Goal: Information Seeking & Learning: Learn about a topic

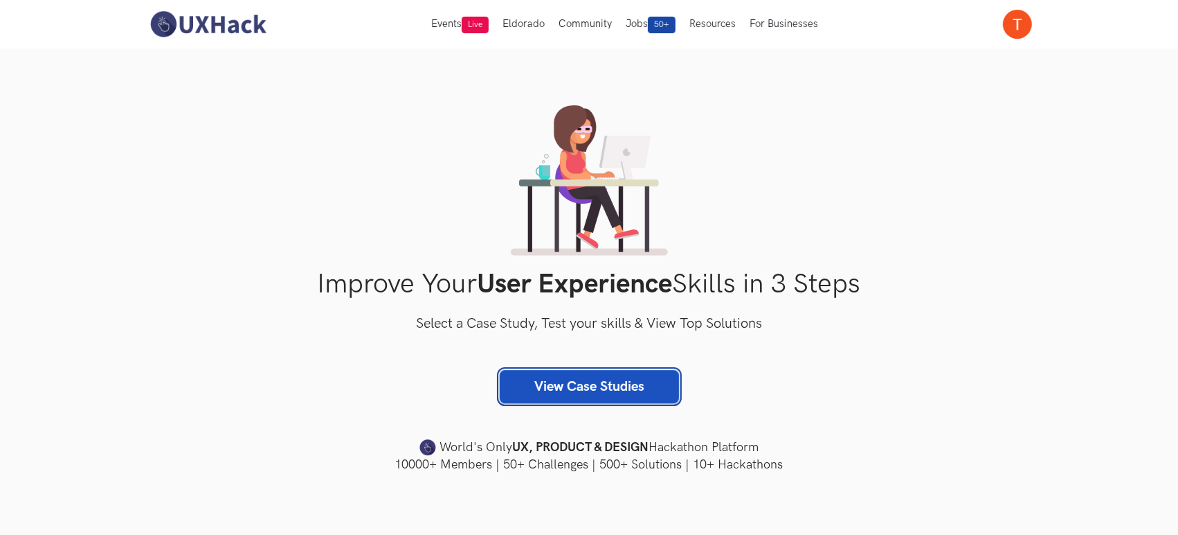
click at [568, 382] on link "View Case Studies" at bounding box center [589, 386] width 179 height 33
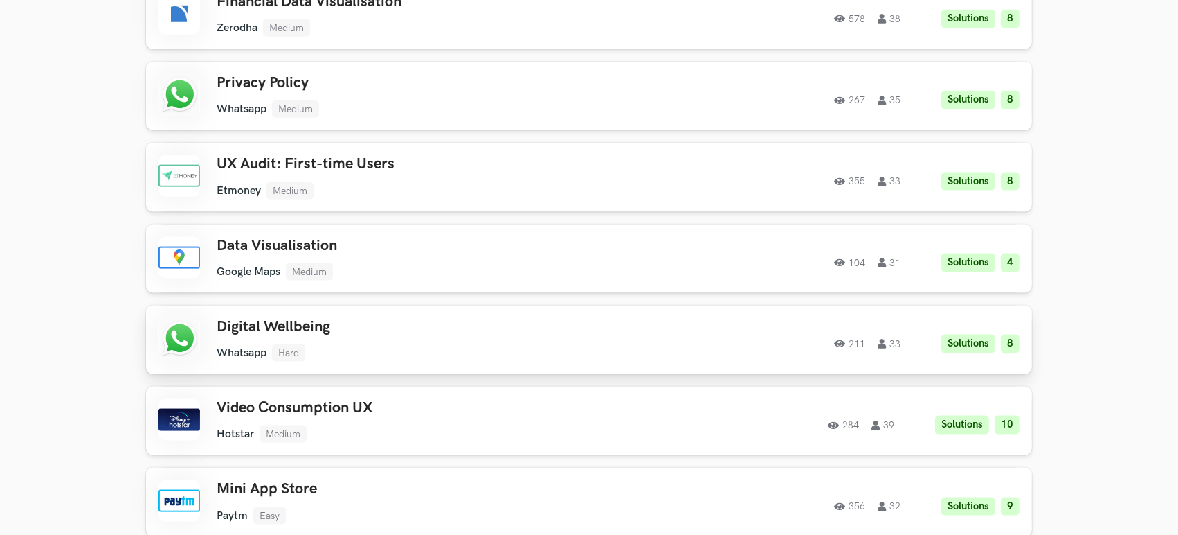
scroll to position [1857, 0]
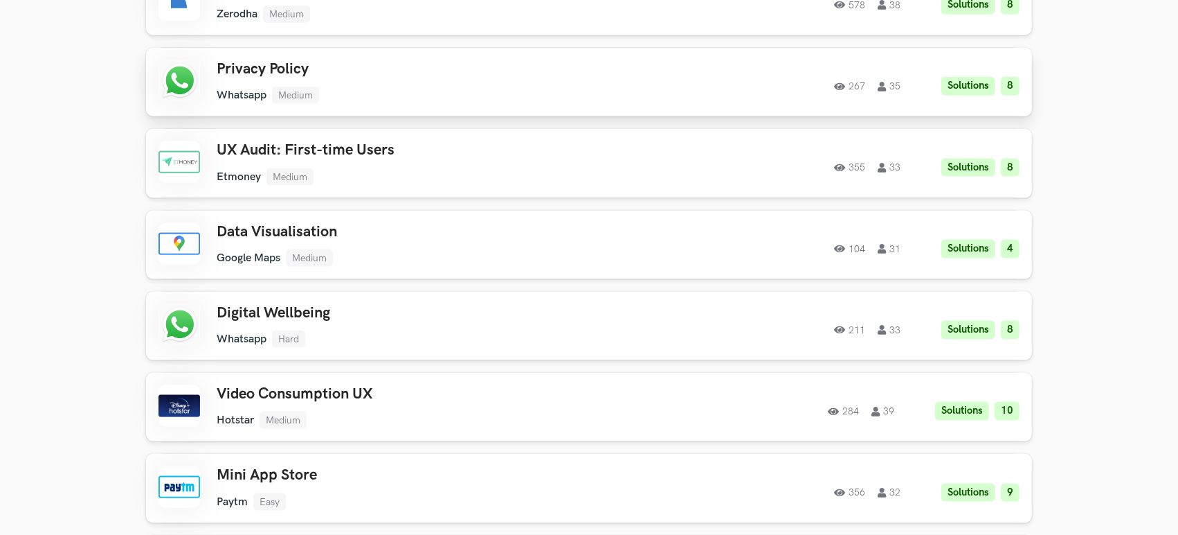
click at [251, 50] on link "Privacy Policy Whatsapp Medium Whatsapp Medium Solutions 8 267 35 267 35 Soluti…" at bounding box center [589, 82] width 886 height 69
click at [299, 321] on div "Digital Wellbeing Whatsapp Hard Whatsapp Hard Solutions 8 211 33" at bounding box center [413, 326] width 393 height 44
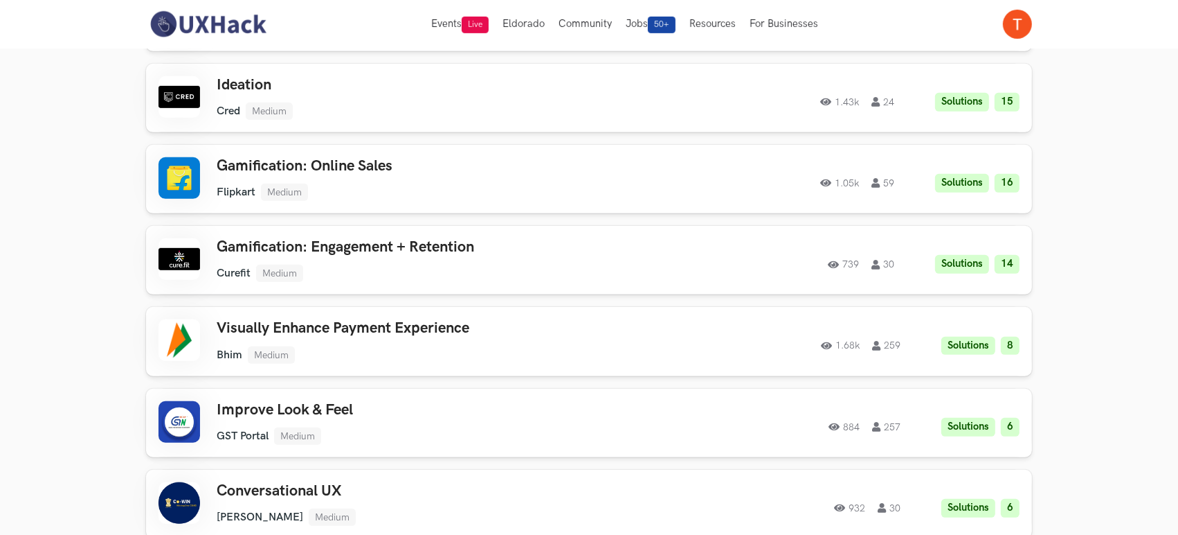
scroll to position [668, 0]
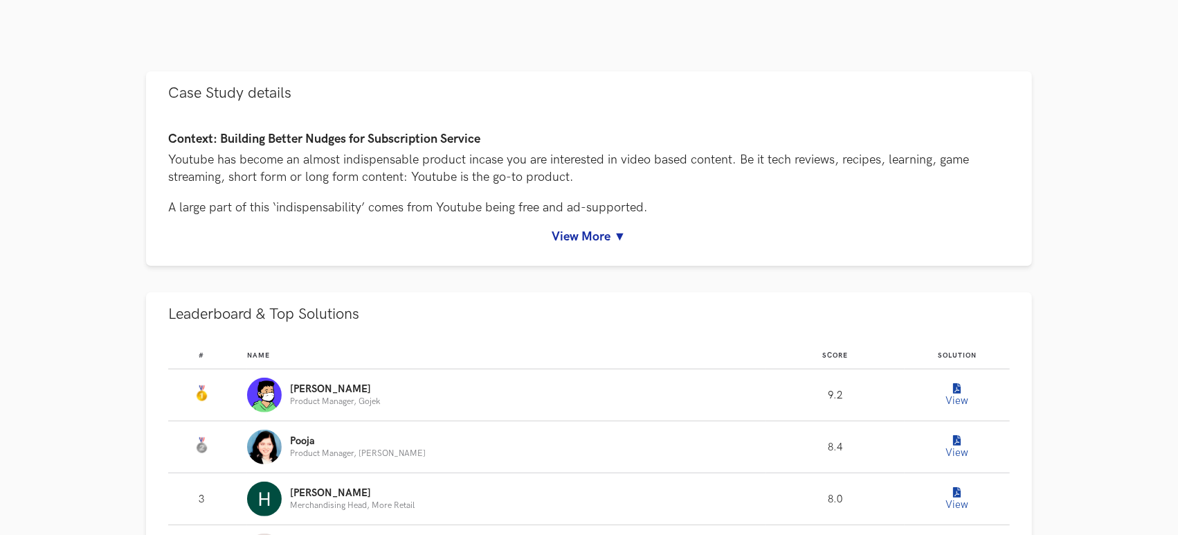
scroll to position [584, 0]
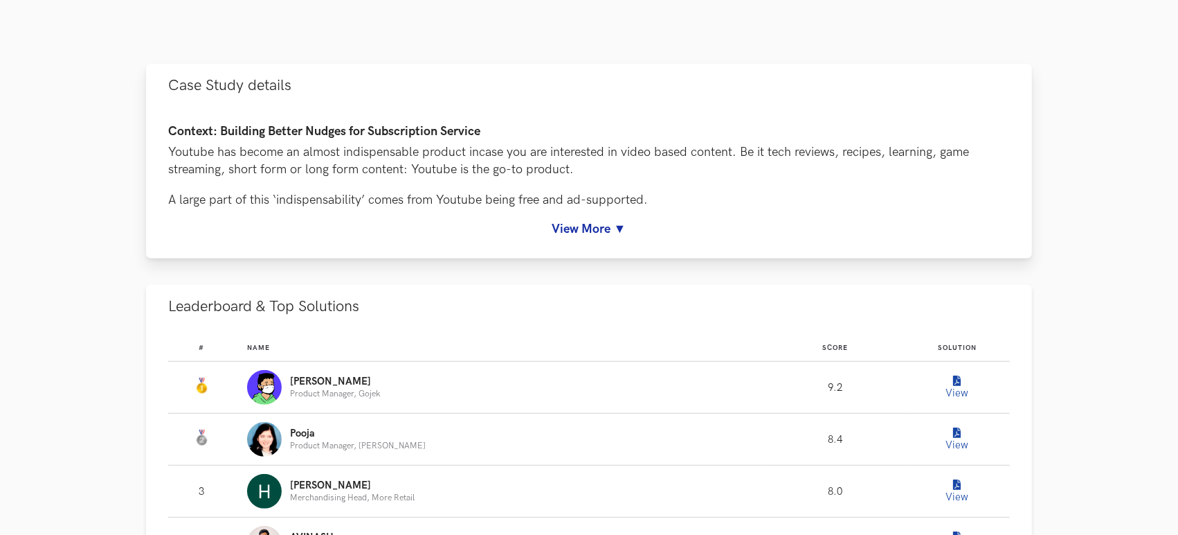
click at [596, 231] on link "View More ▼" at bounding box center [589, 229] width 842 height 15
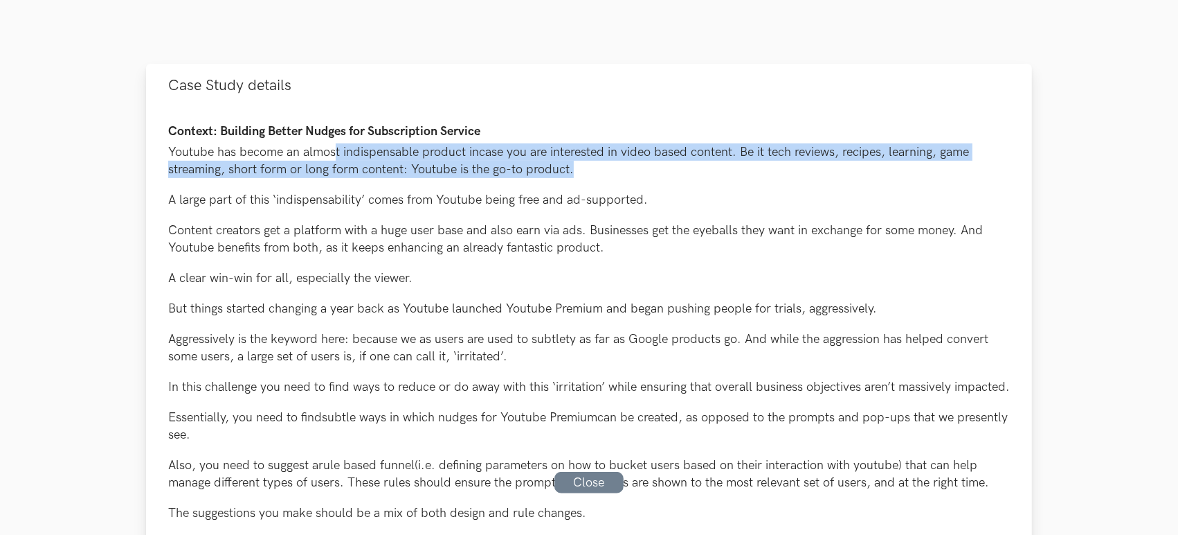
drag, startPoint x: 336, startPoint y: 147, endPoint x: 581, endPoint y: 165, distance: 245.7
click at [581, 165] on p "Youtube has become an almost indispensable product incase you are interested in…" at bounding box center [589, 160] width 842 height 35
drag, startPoint x: 319, startPoint y: 204, endPoint x: 672, endPoint y: 203, distance: 353.1
click at [672, 203] on p "A large part of this ‘indispensability’ comes from Youtube being free and ad-su…" at bounding box center [589, 199] width 842 height 17
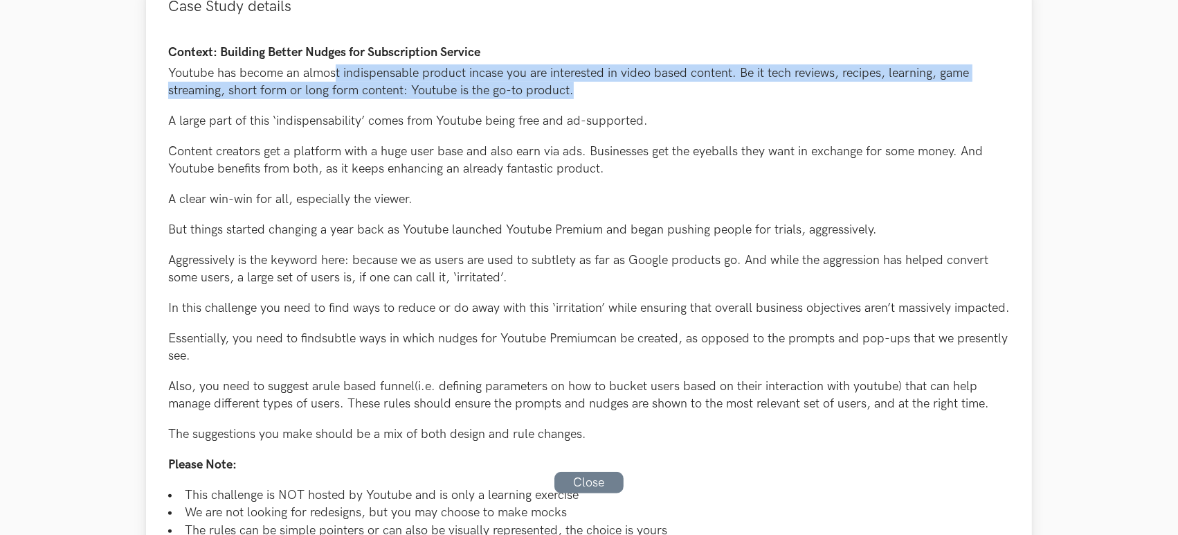
scroll to position [671, 0]
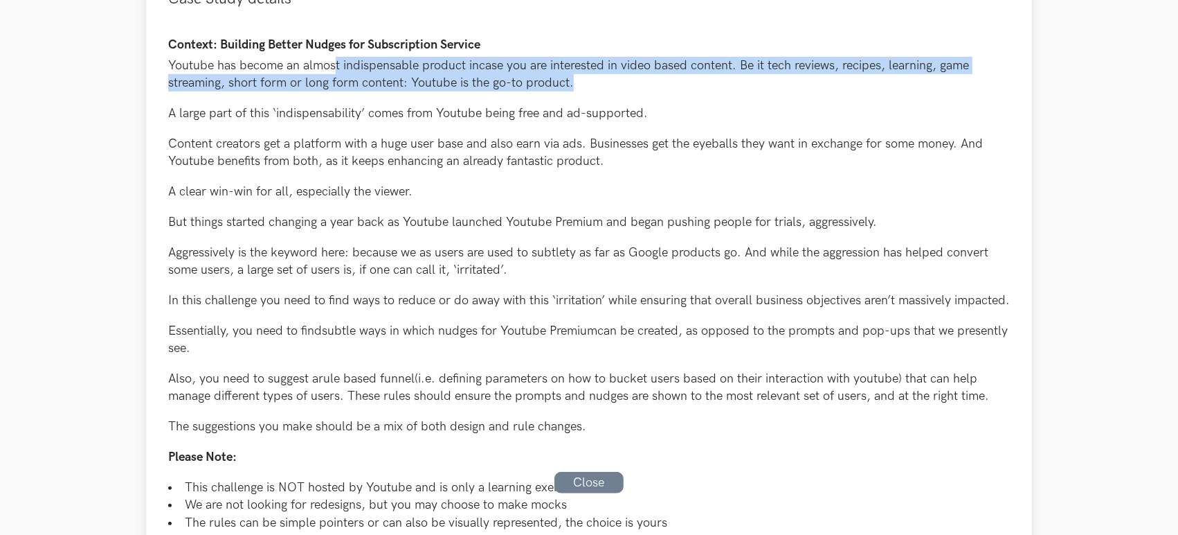
drag, startPoint x: 171, startPoint y: 140, endPoint x: 668, endPoint y: 159, distance: 497.5
click at [668, 159] on p "Content creators get a platform with a huge user base and also earn via ads. Bu…" at bounding box center [589, 152] width 842 height 35
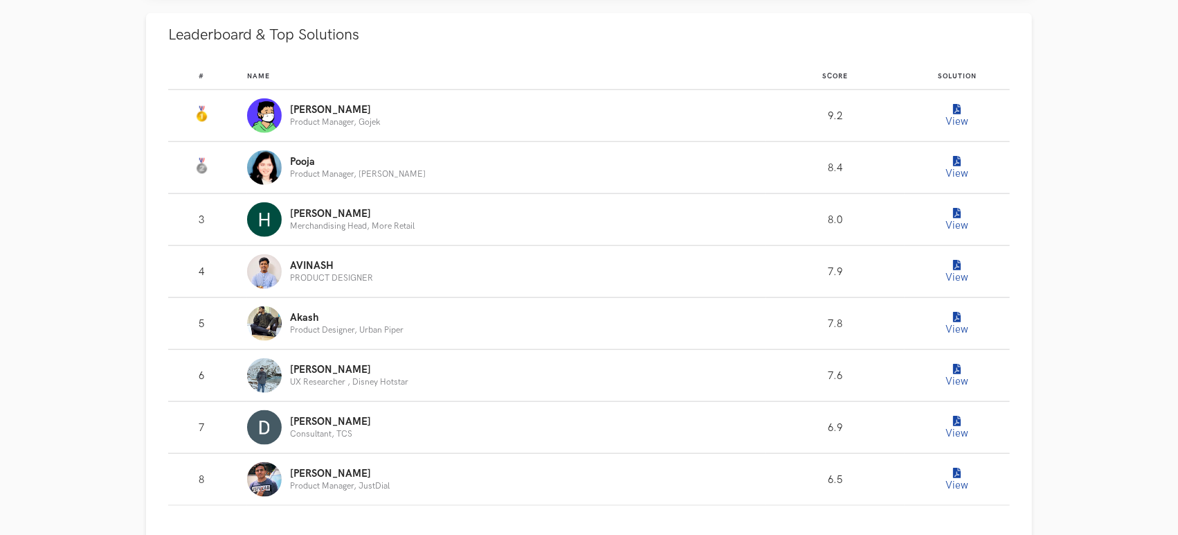
scroll to position [1593, 0]
click at [956, 114] on icon "Leaderboard" at bounding box center [957, 109] width 8 height 10
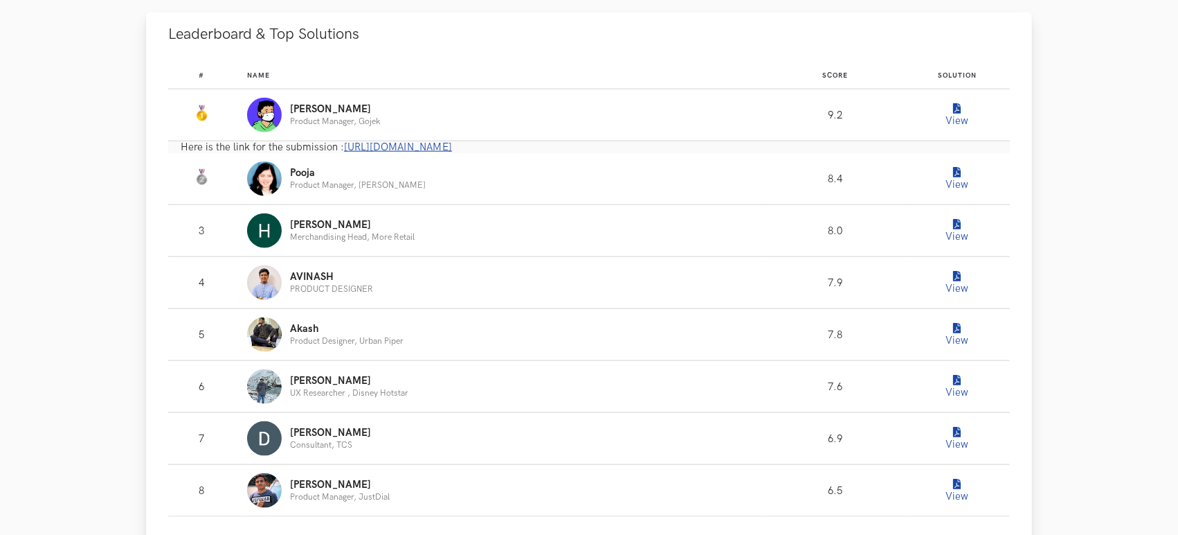
click at [953, 129] on button "View" at bounding box center [958, 115] width 28 height 28
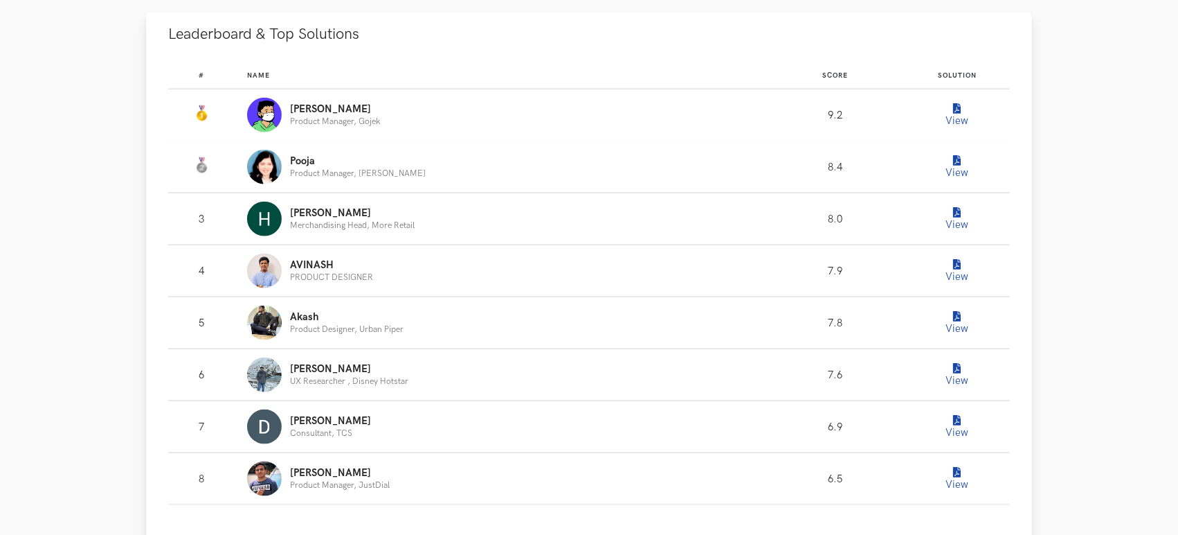
click at [953, 129] on button "View" at bounding box center [958, 115] width 28 height 28
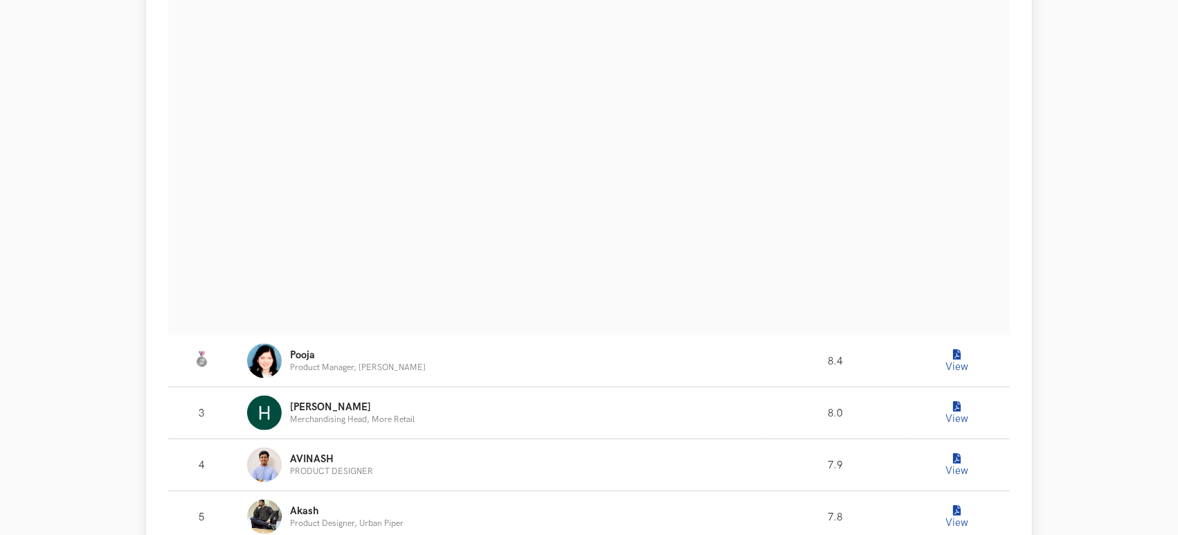
scroll to position [1759, 0]
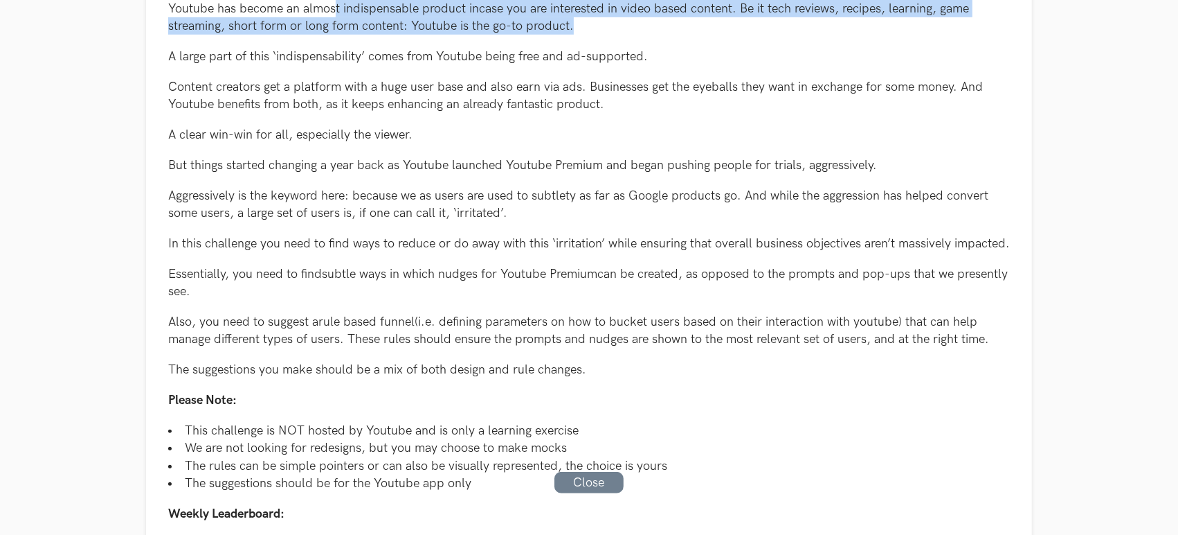
scroll to position [1561, 0]
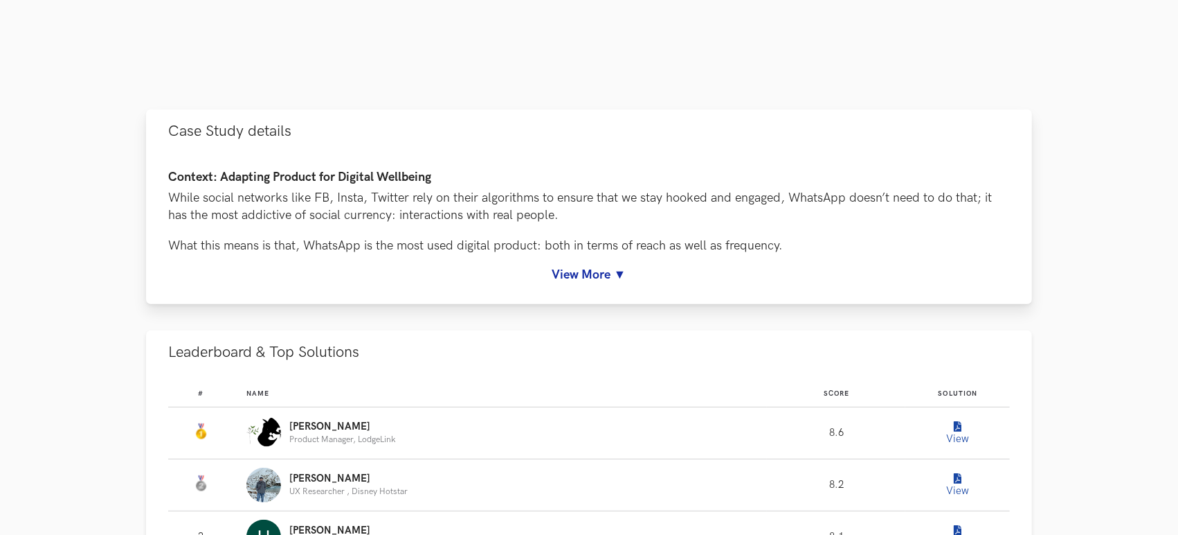
scroll to position [551, 0]
click at [580, 274] on link "View More ▼" at bounding box center [589, 273] width 842 height 15
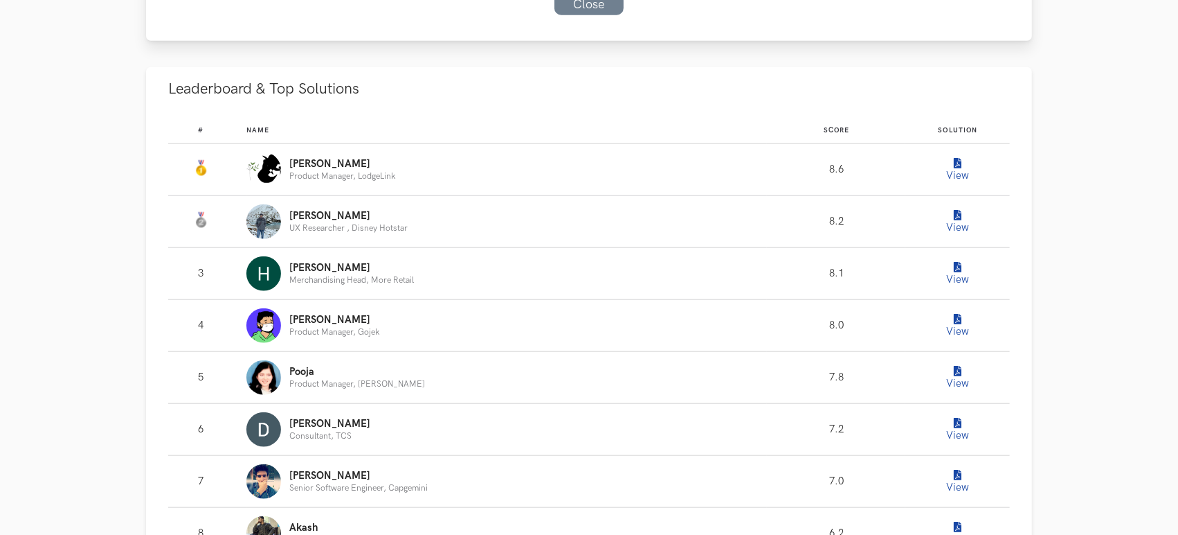
scroll to position [1482, 0]
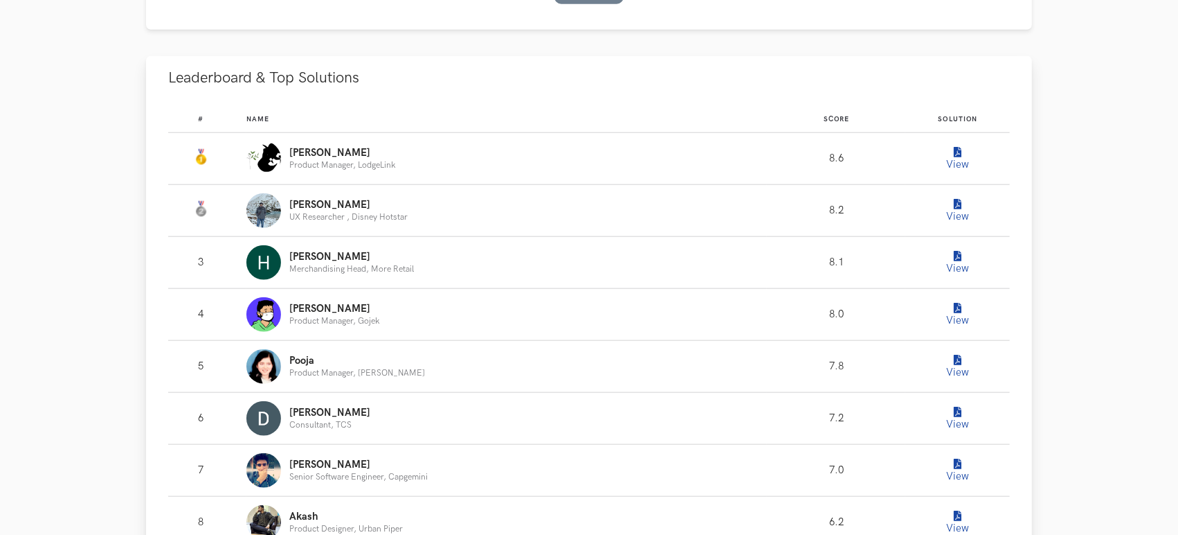
click at [958, 148] on icon "Leaderboard" at bounding box center [958, 152] width 8 height 10
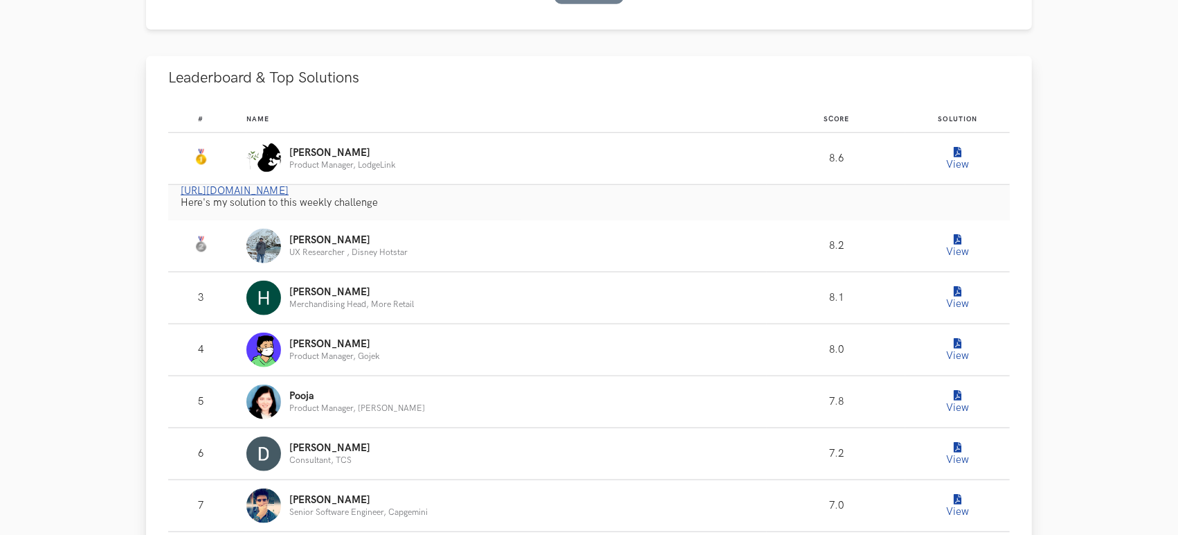
click at [289, 192] on link "[URL][DOMAIN_NAME]" at bounding box center [235, 191] width 108 height 12
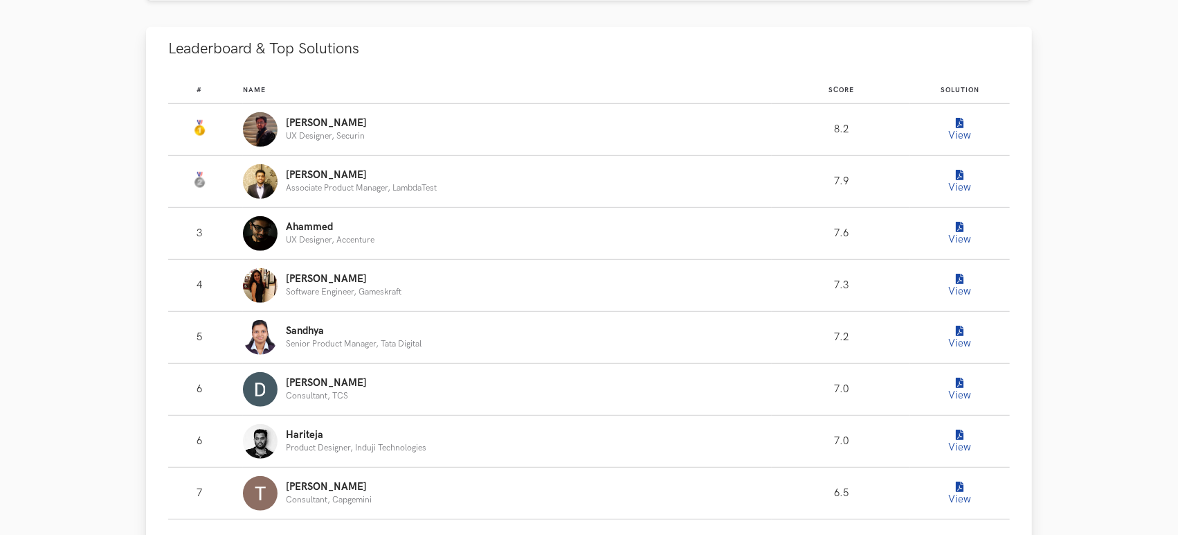
scroll to position [859, 0]
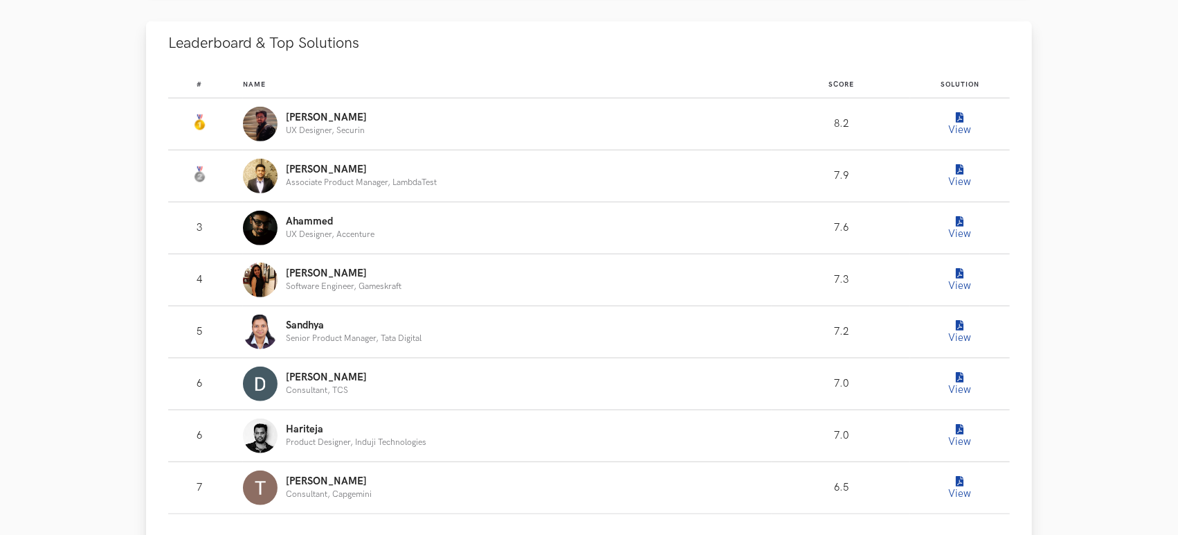
click at [958, 118] on icon "Leaderboard" at bounding box center [961, 118] width 8 height 10
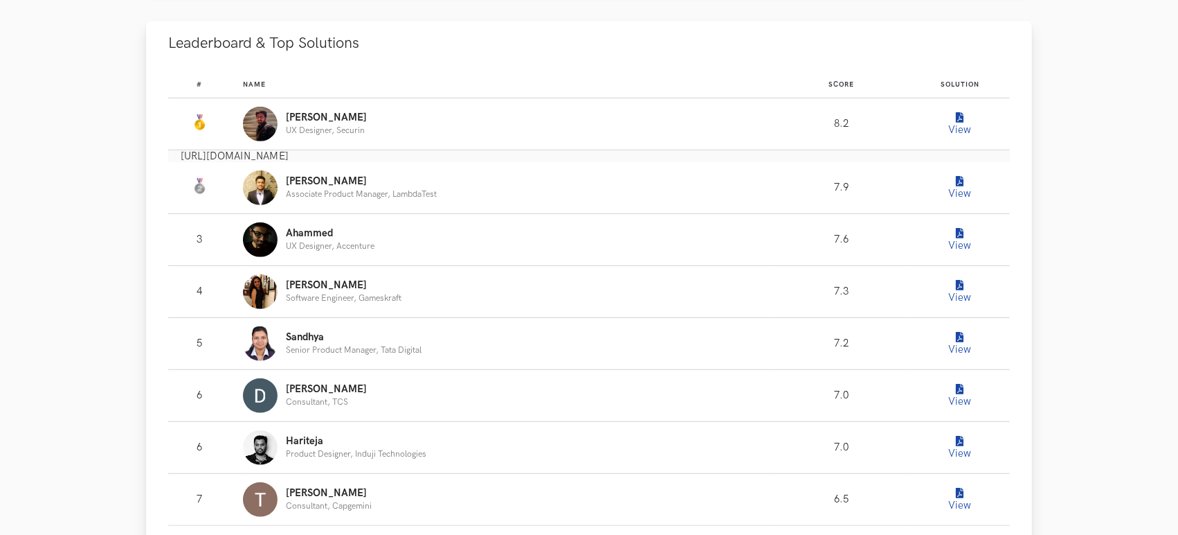
drag, startPoint x: 596, startPoint y: 151, endPoint x: 181, endPoint y: 156, distance: 415.5
click at [181, 156] on p "https://www.notion.so/UXH-WC33_Whatsapp-d4243accd633499aad02cacdb2eca6cd" at bounding box center [596, 156] width 830 height 12
copy font "https://www.notion.so/UXH-WC33_Whatsapp-d4243accd633499aad02cacdb2eca6cd"
click at [437, 190] on p "Associate Product Manager, LambdaTest" at bounding box center [361, 194] width 151 height 9
click at [964, 177] on icon "Leaderboard" at bounding box center [961, 182] width 8 height 10
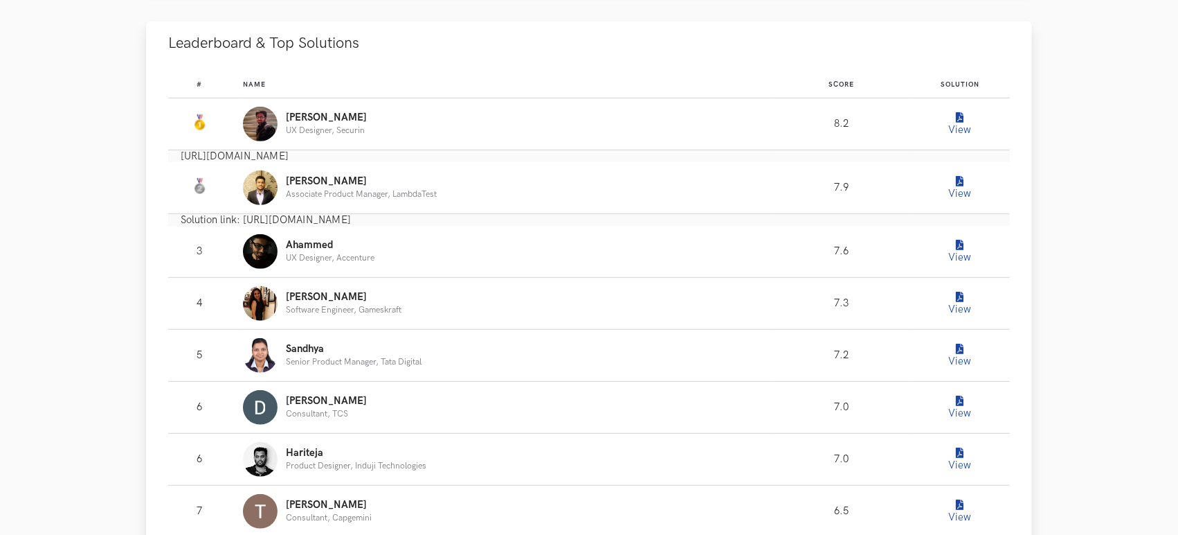
drag, startPoint x: 742, startPoint y: 220, endPoint x: 181, endPoint y: 218, distance: 560.9
click at [181, 218] on p "Solution link: https://www.notion.so/shubhamknitt/WhatsApp-Privacy-UXH-WC33-aa2…" at bounding box center [596, 220] width 830 height 12
copy p "Solution link: https://www.notion.so/shubhamknitt/WhatsApp-Privacy-UXH-WC33-aa2…"
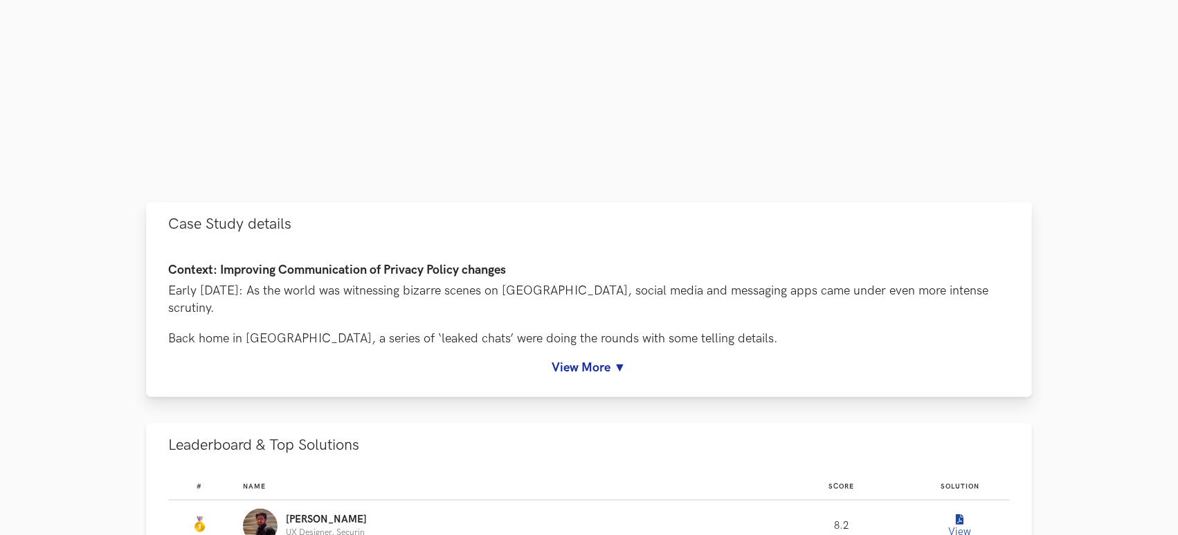
scroll to position [459, 0]
click at [415, 307] on p "Early January 2021: As the world was witnessing bizarre scenes on Capitol Hill,…" at bounding box center [589, 297] width 842 height 35
click at [571, 364] on link "View More ▼" at bounding box center [589, 365] width 842 height 15
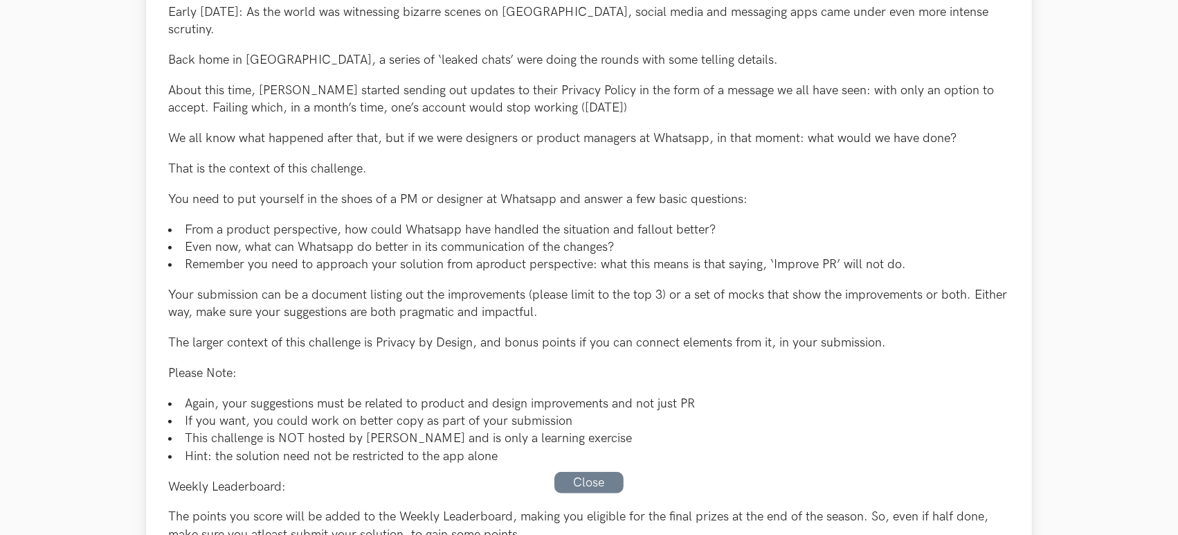
scroll to position [745, 0]
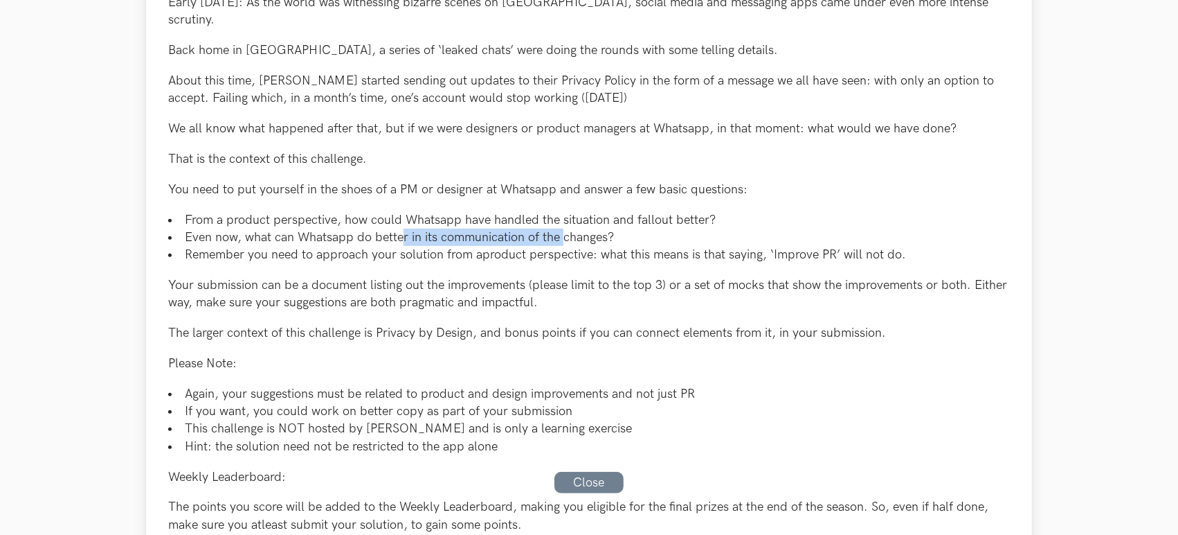
drag, startPoint x: 401, startPoint y: 235, endPoint x: 563, endPoint y: 242, distance: 162.1
click at [563, 242] on li "Even now, what can Whatsapp do better in its communication of the changes?" at bounding box center [589, 236] width 842 height 17
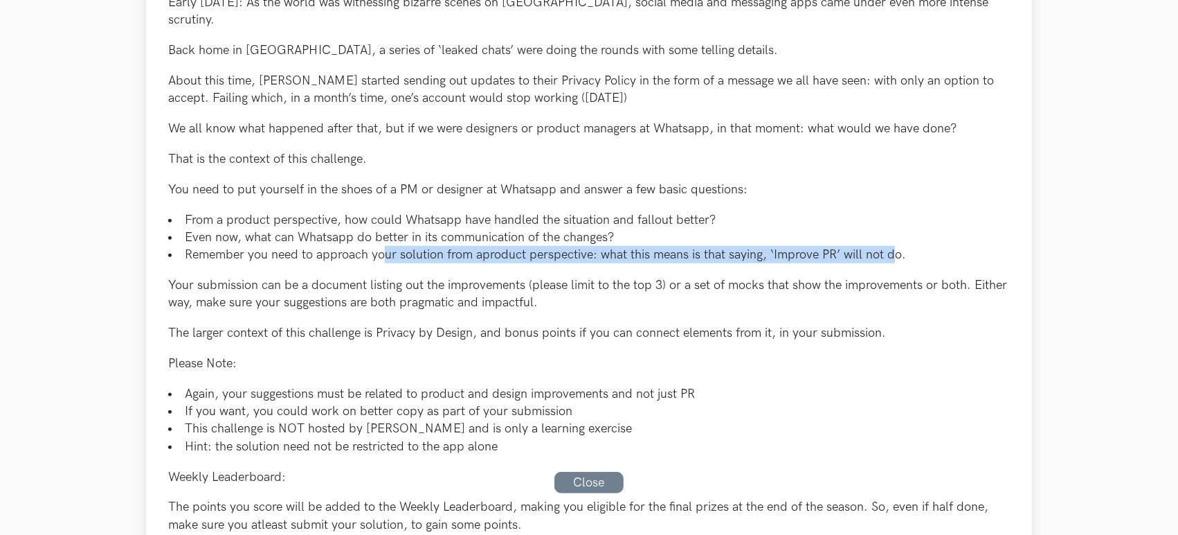
drag, startPoint x: 383, startPoint y: 253, endPoint x: 894, endPoint y: 258, distance: 511.0
click at [894, 258] on li "Remember you need to approach your solution from a product perspective : what t…" at bounding box center [589, 254] width 842 height 17
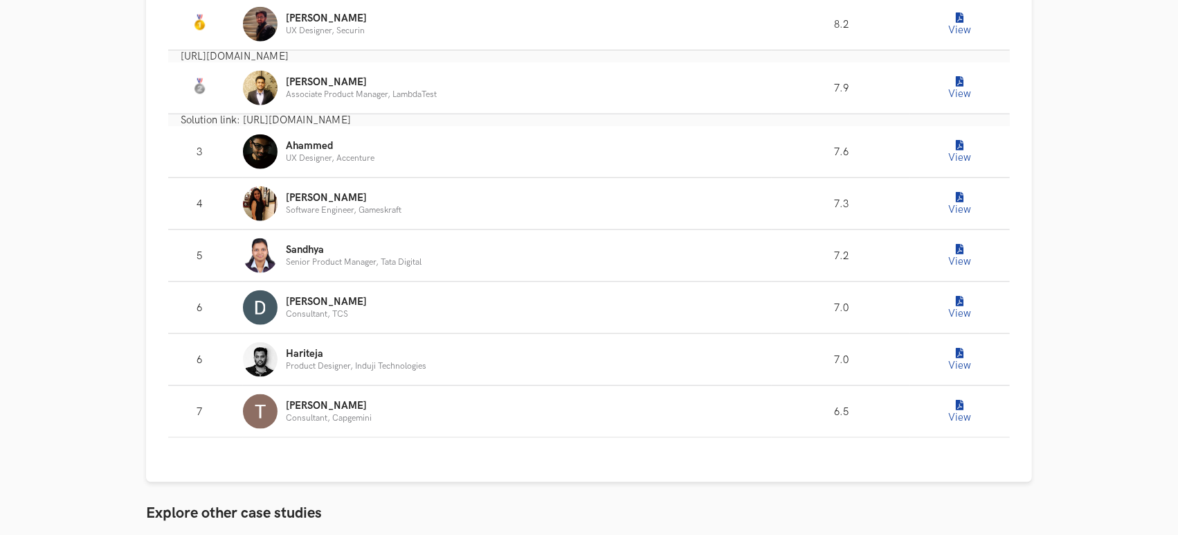
scroll to position [1635, 0]
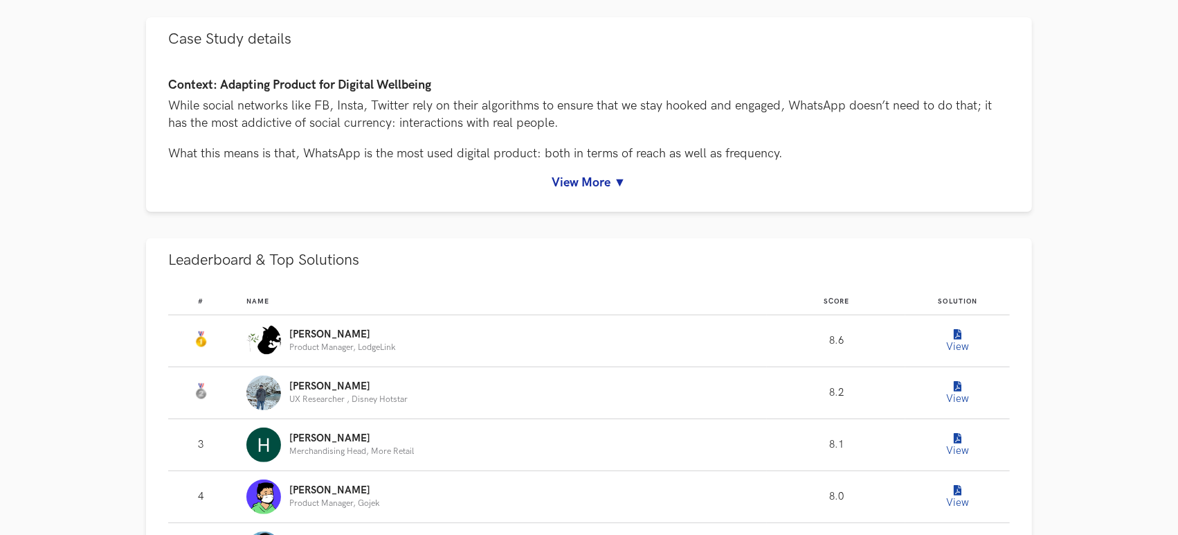
scroll to position [643, 0]
click at [960, 332] on icon "Leaderboard" at bounding box center [958, 334] width 8 height 10
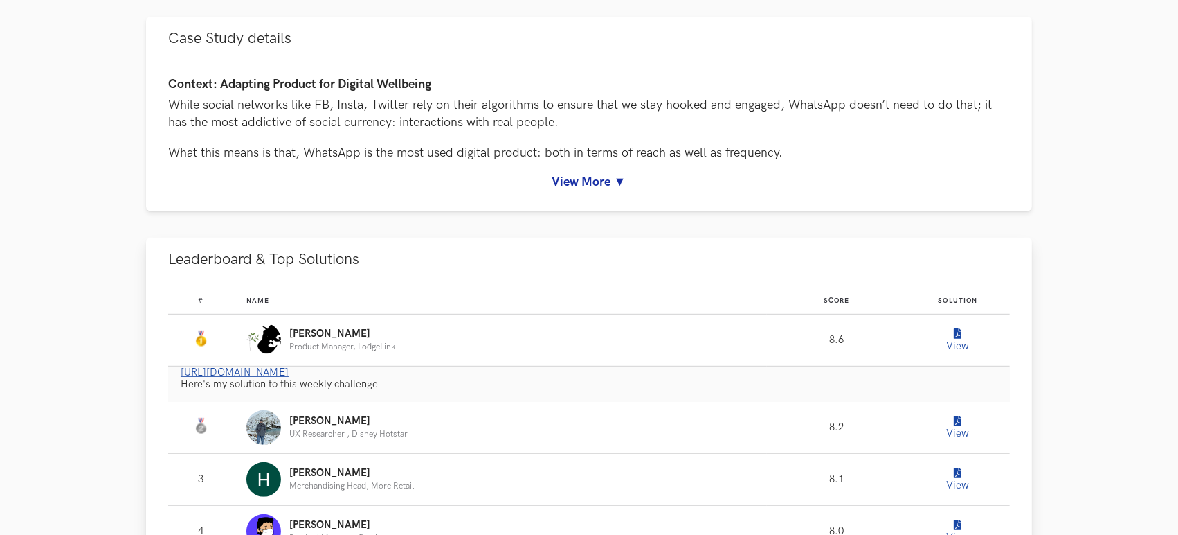
click at [289, 370] on link "[URL][DOMAIN_NAME]" at bounding box center [235, 372] width 108 height 12
click at [960, 422] on icon "Leaderboard" at bounding box center [958, 421] width 8 height 10
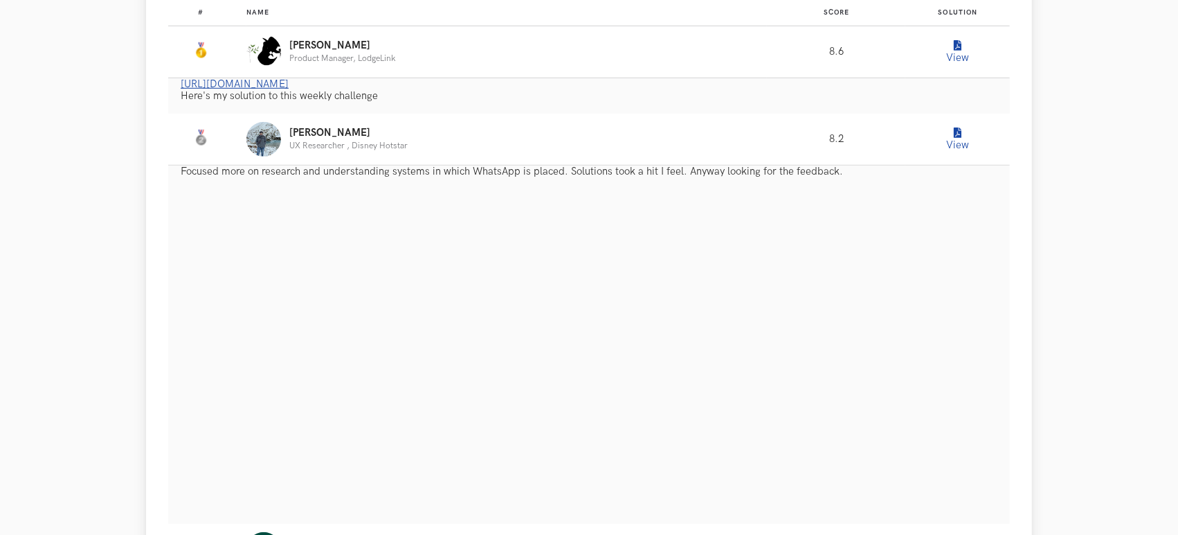
scroll to position [931, 0]
